Goal: Task Accomplishment & Management: Manage account settings

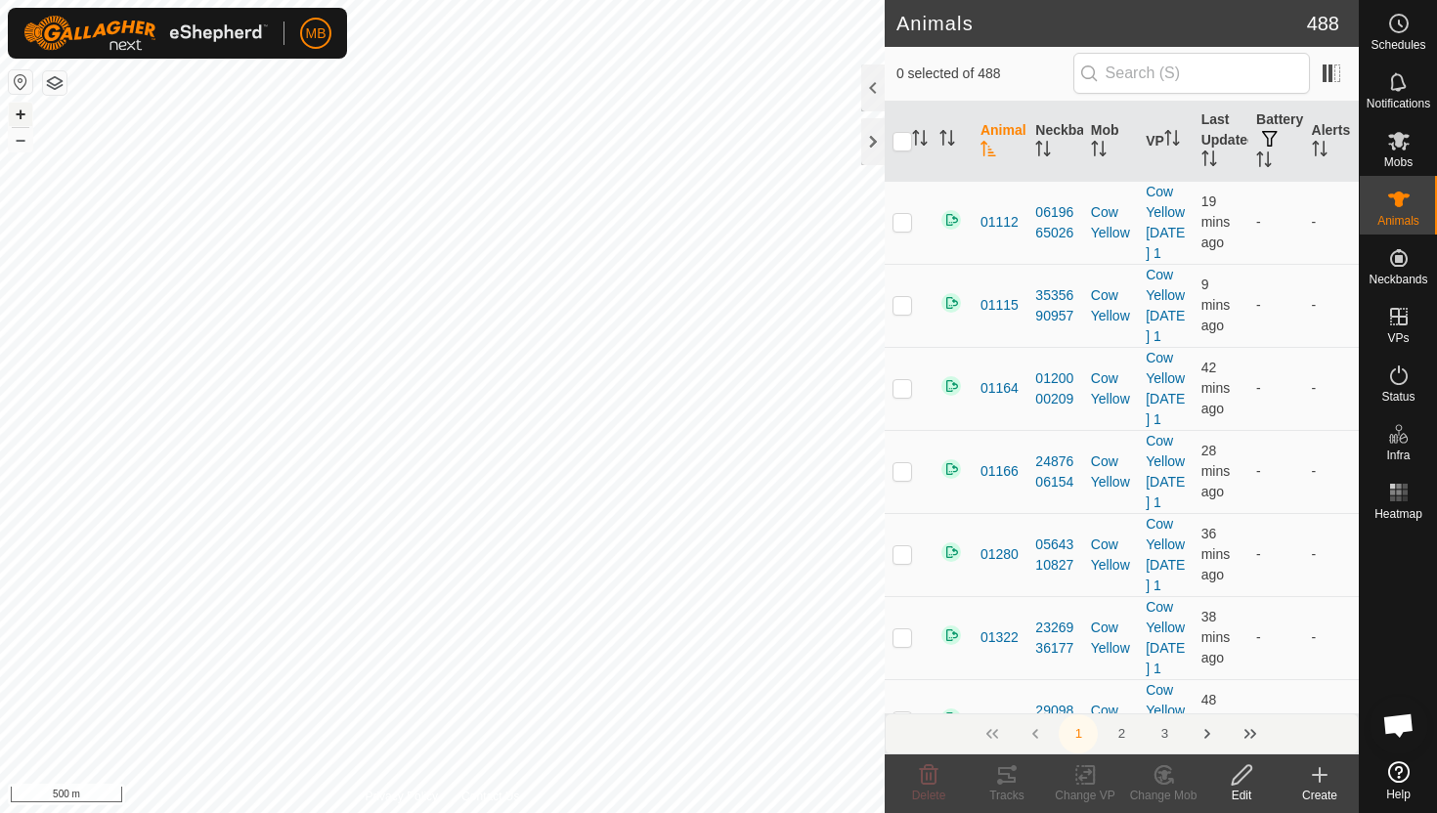
click at [15, 113] on button "+" at bounding box center [20, 114] width 23 height 23
click at [870, 89] on div at bounding box center [872, 88] width 23 height 47
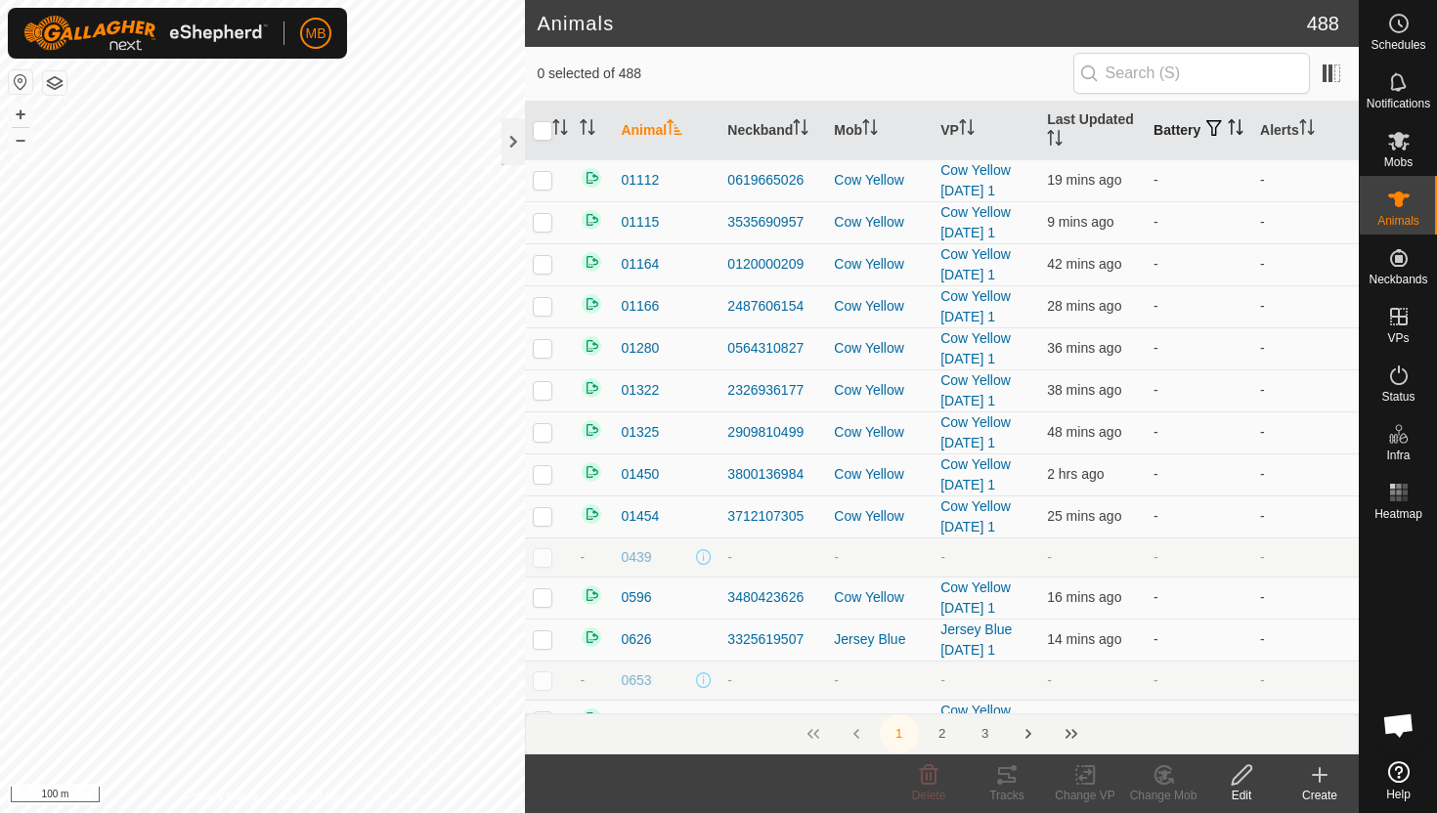
click at [1228, 135] on icon "Activate to sort" at bounding box center [1236, 127] width 16 height 16
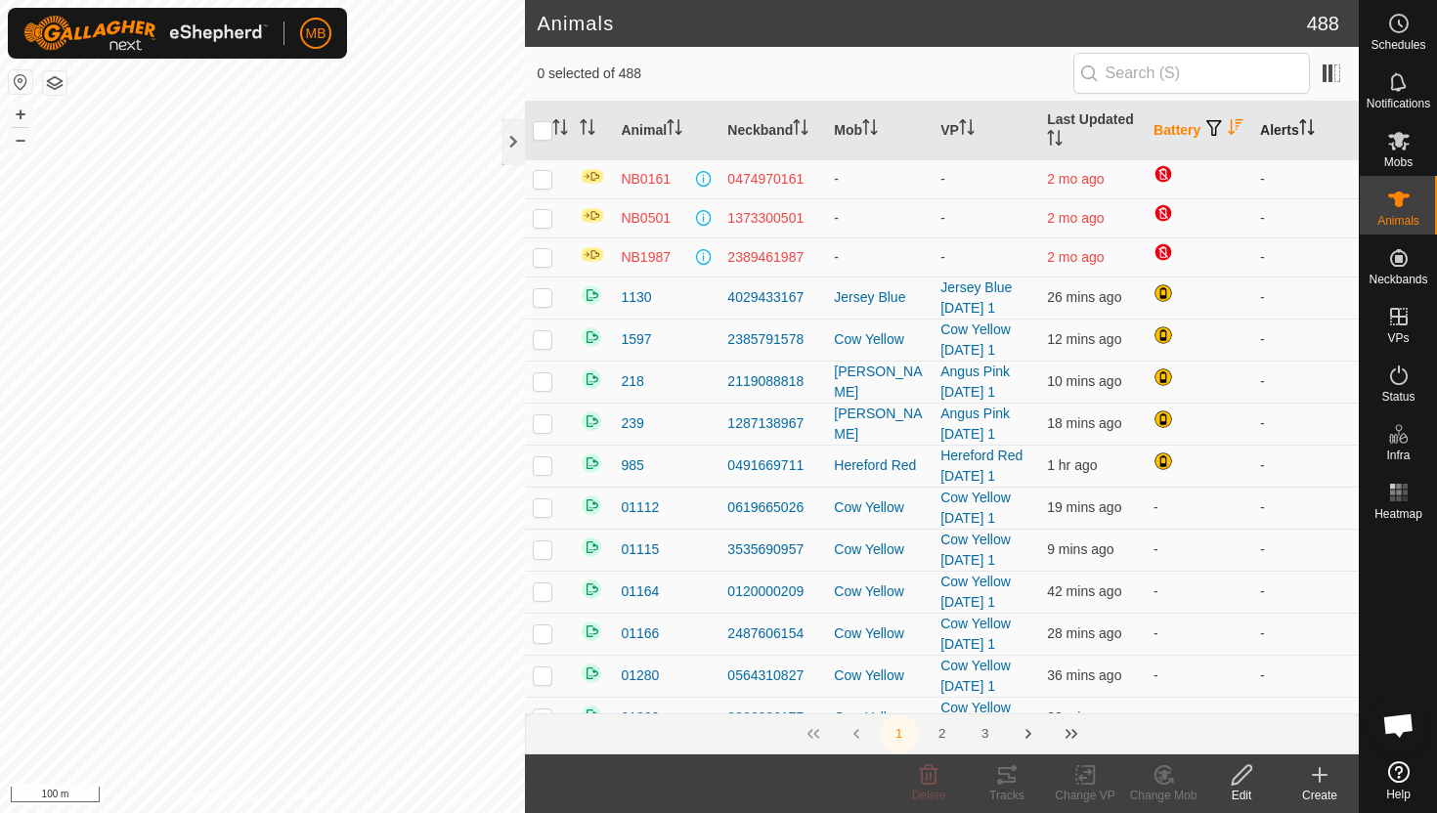
click at [1304, 122] on icon "Activate to sort" at bounding box center [1303, 127] width 2 height 16
click at [1306, 122] on icon "Activate to sort" at bounding box center [1306, 127] width 15 height 16
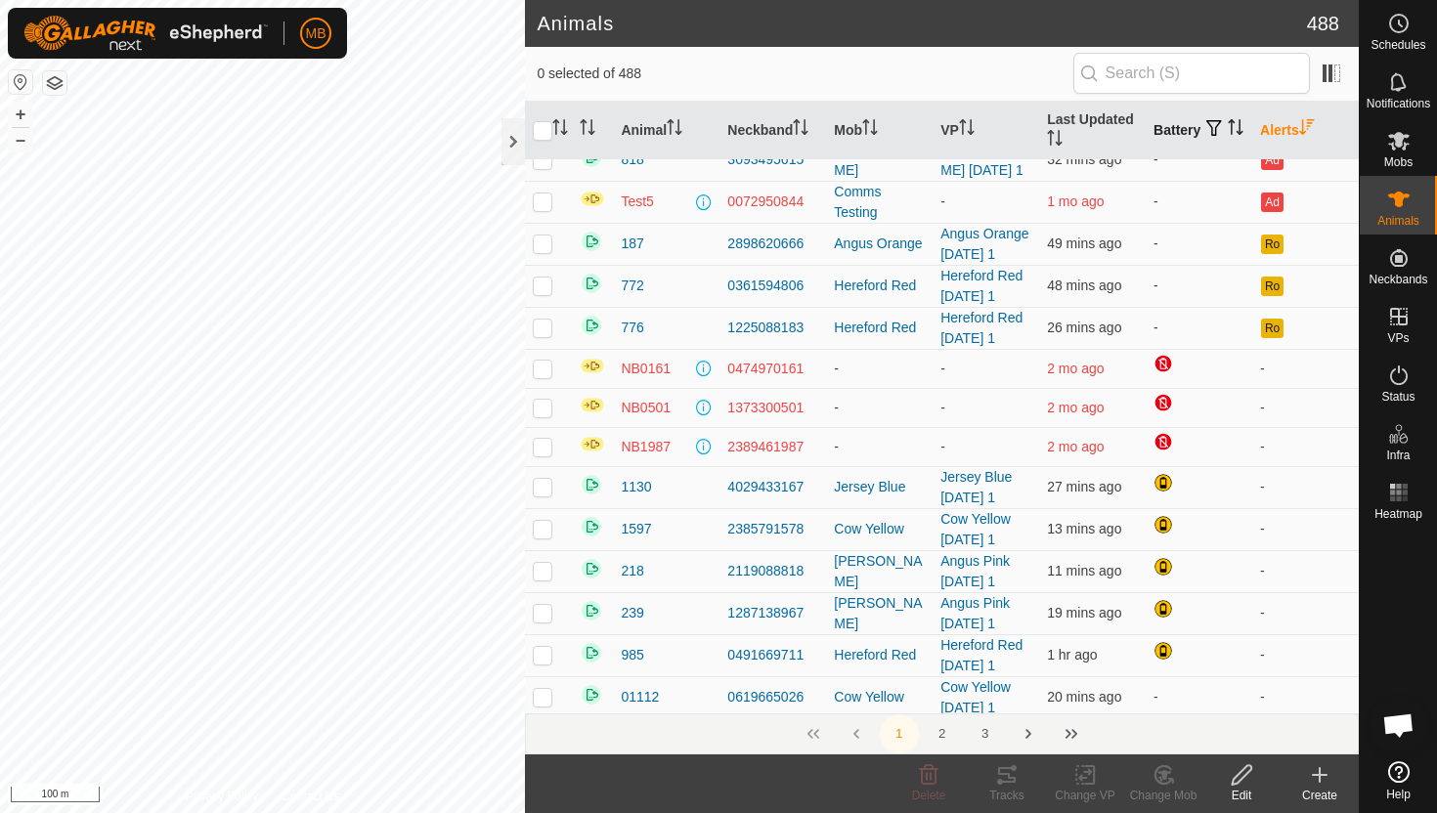
scroll to position [1196, 0]
click at [544, 248] on p-checkbox at bounding box center [543, 246] width 20 height 16
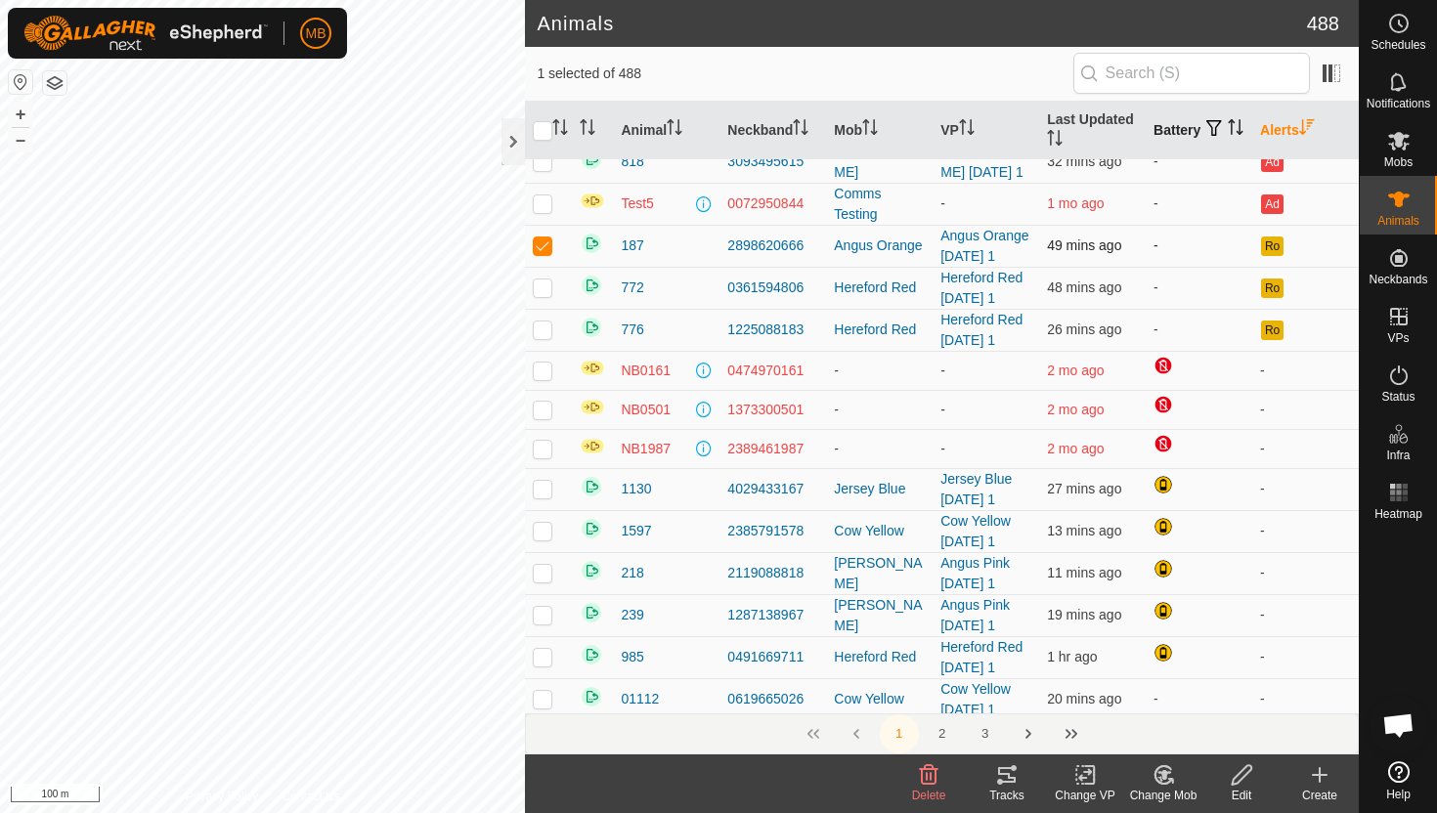
click at [544, 248] on p-checkbox at bounding box center [543, 246] width 20 height 16
checkbox input "false"
click at [19, 106] on button "+" at bounding box center [20, 114] width 23 height 23
click at [26, 107] on button "+" at bounding box center [20, 114] width 23 height 23
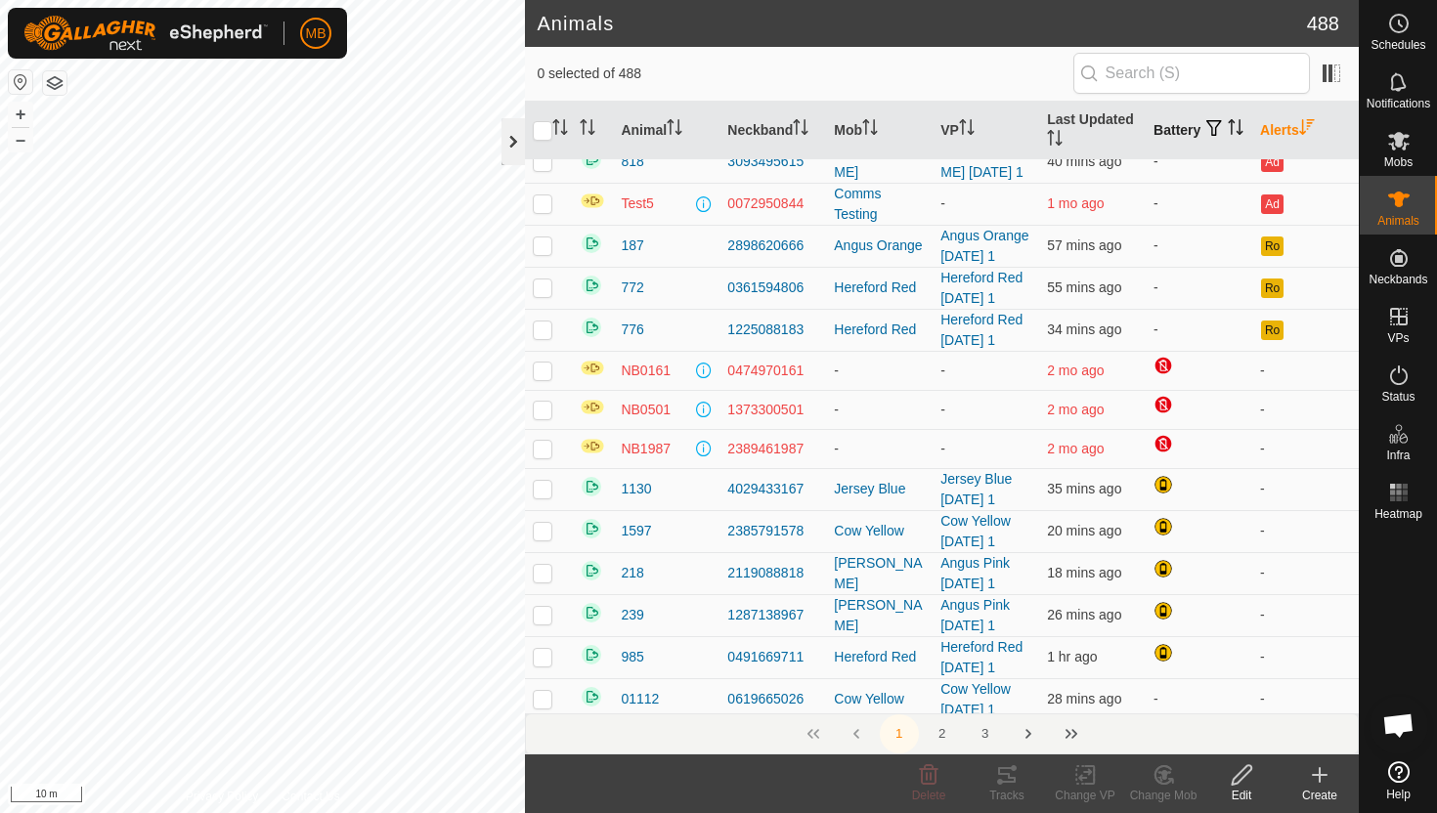
click at [514, 143] on div at bounding box center [512, 141] width 23 height 47
